Goal: Find specific page/section: Find specific page/section

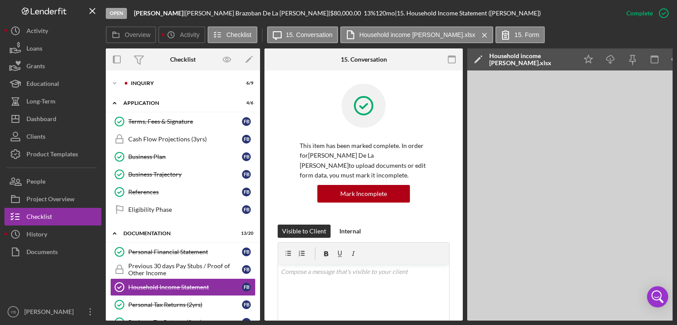
scroll to position [276, 0]
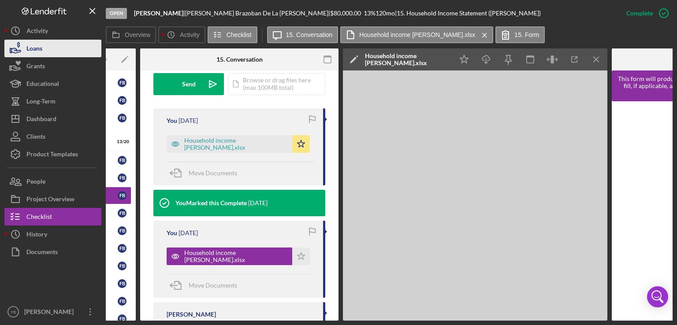
click at [44, 55] on button "Loans" at bounding box center [52, 49] width 97 height 18
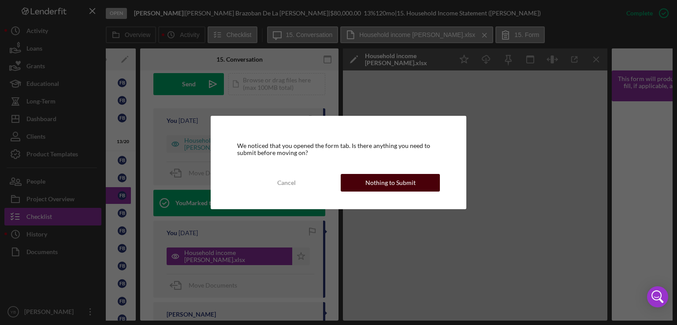
click at [406, 180] on div "Nothing to Submit" at bounding box center [390, 183] width 50 height 18
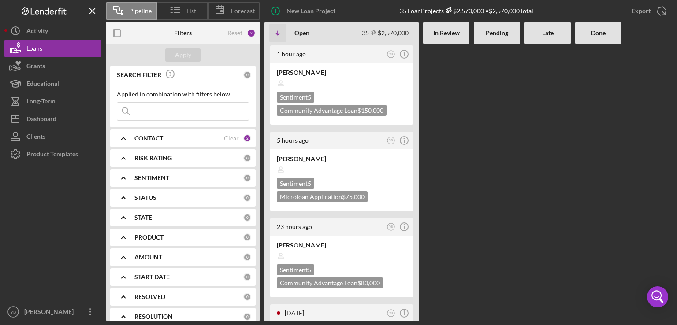
click at [445, 126] on Review at bounding box center [446, 182] width 46 height 277
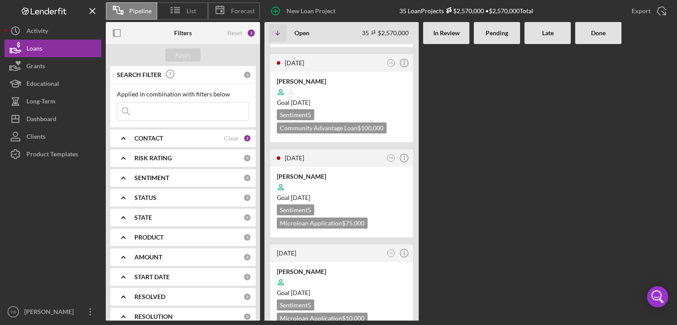
scroll to position [863, 0]
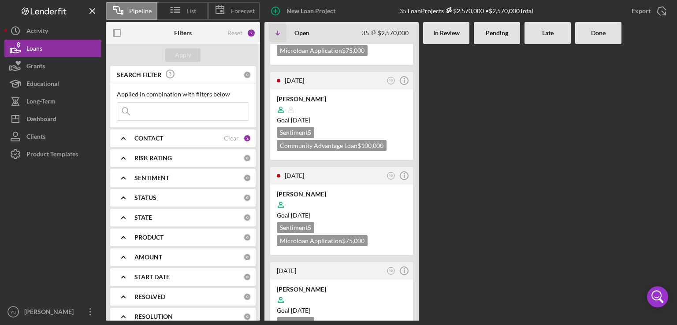
click at [156, 141] on b "CONTACT" at bounding box center [148, 138] width 29 height 7
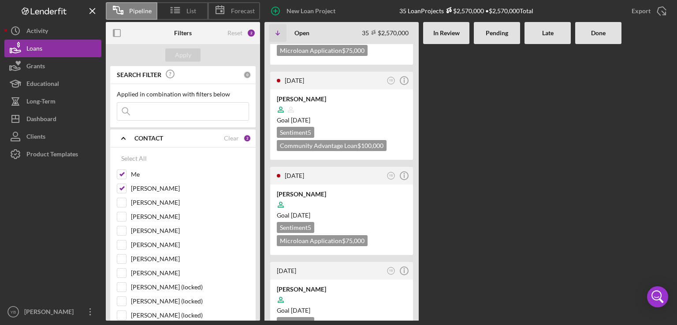
click at [490, 156] on div "1 hour ago YB Icon/Info [PERSON_NAME] Sentiment 5 Community Advantage Loan $150…" at bounding box center [468, 182] width 408 height 277
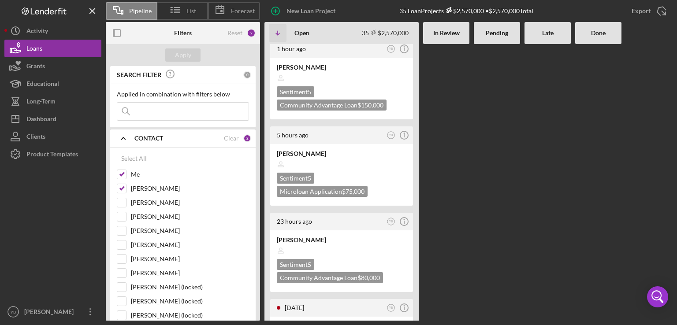
scroll to position [0, 0]
